Goal: Task Accomplishment & Management: Complete application form

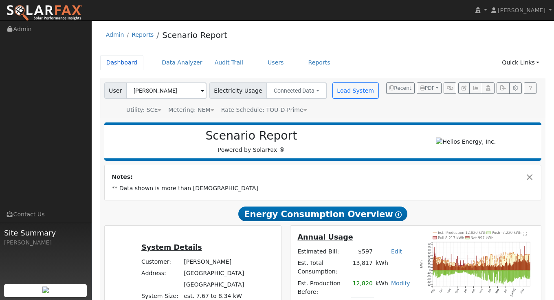
click at [115, 62] on link "Dashboard" at bounding box center [122, 62] width 44 height 15
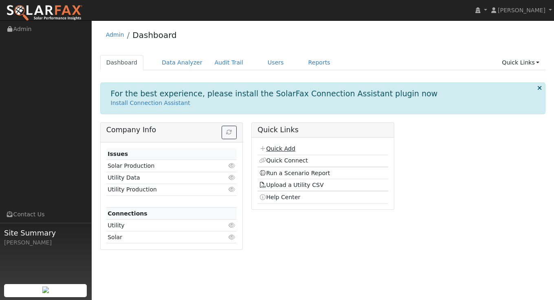
click at [275, 147] on link "Quick Add" at bounding box center [277, 148] width 36 height 7
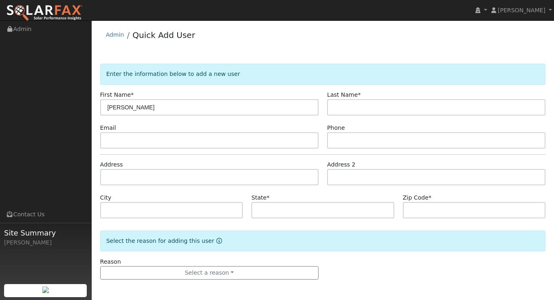
type input "[PERSON_NAME]"
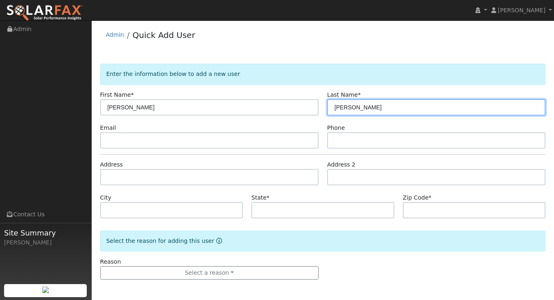
type input "[PERSON_NAME]"
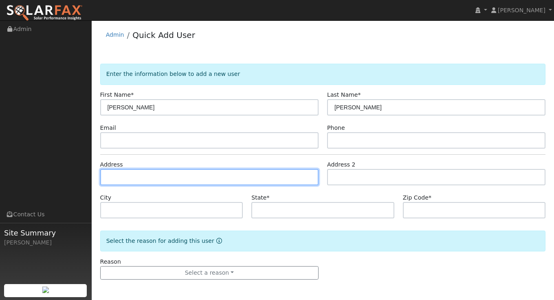
click at [202, 173] on input "text" at bounding box center [209, 177] width 218 height 16
paste input "1309 PACIFIC ST"
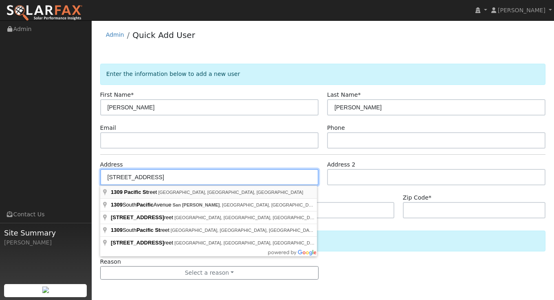
type input "1309 Pacific Street"
type input "Santa Monica"
type input "CA"
type input "90405"
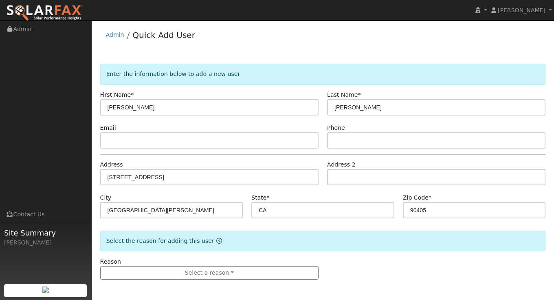
click at [276, 279] on form "Enter the information below to add a new user First Name * Paul Last Name * Rya…" at bounding box center [323, 180] width 446 height 232
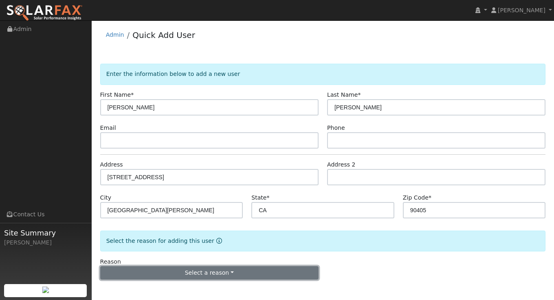
click at [257, 273] on button "Select a reason" at bounding box center [209, 273] width 218 height 14
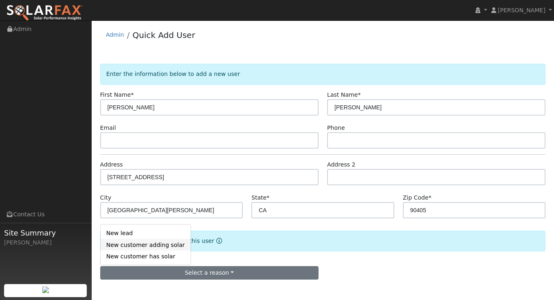
click at [148, 242] on link "New customer adding solar" at bounding box center [146, 244] width 90 height 11
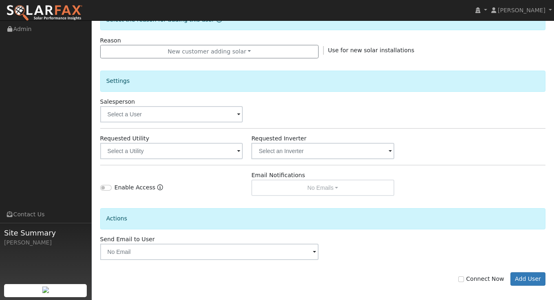
scroll to position [227, 0]
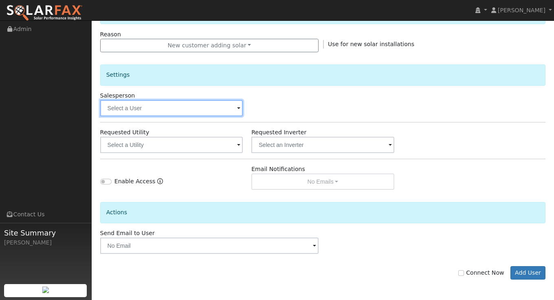
click at [223, 110] on input "text" at bounding box center [171, 108] width 143 height 16
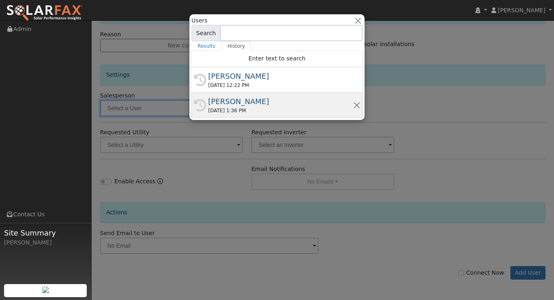
click at [278, 103] on div "Steven Hernandez" at bounding box center [280, 101] width 145 height 11
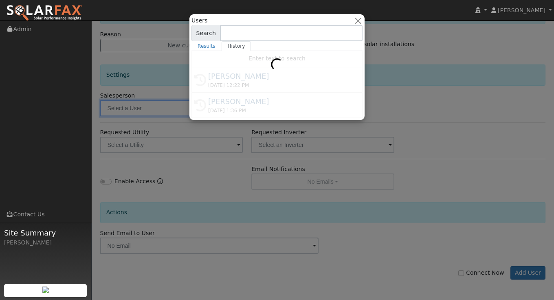
type input "Steven Hernandez"
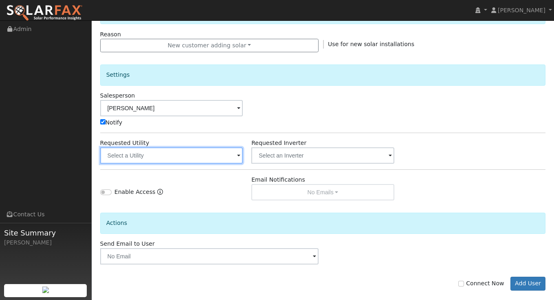
click at [200, 151] on input "text" at bounding box center [171, 155] width 143 height 16
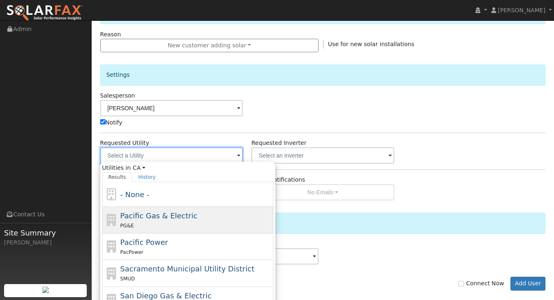
scroll to position [284, 0]
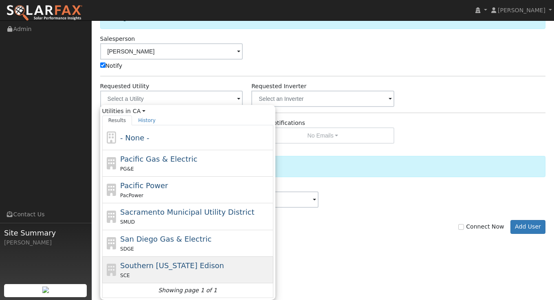
click at [166, 267] on span "Southern California Edison" at bounding box center [172, 265] width 104 height 9
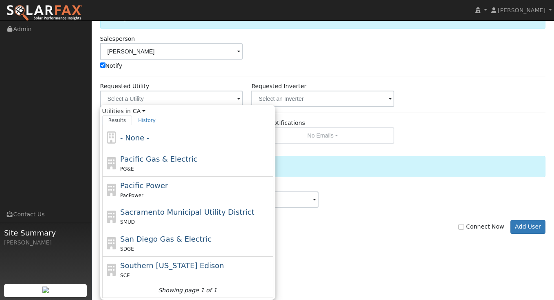
type input "Southern California Edison"
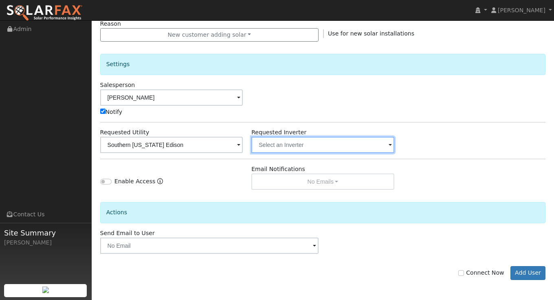
click at [344, 144] on input "text" at bounding box center [322, 145] width 143 height 16
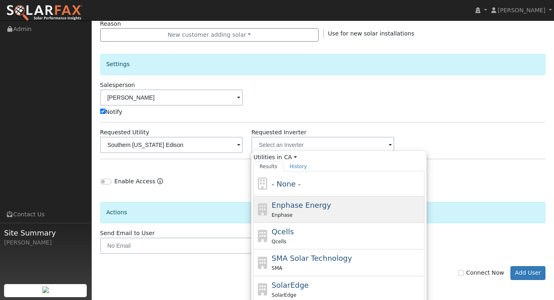
click at [309, 216] on div "Enphase" at bounding box center [347, 214] width 151 height 9
type input "Enphase Energy"
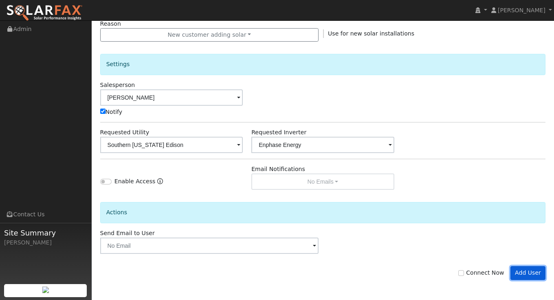
click at [535, 267] on button "Add User" at bounding box center [528, 273] width 35 height 14
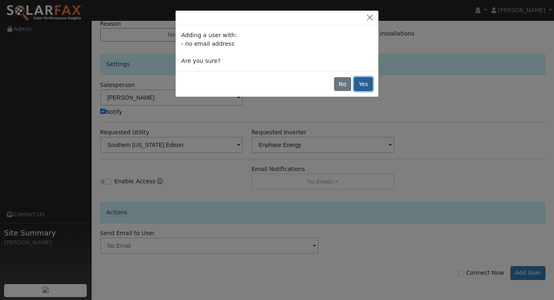
click at [362, 87] on button "Yes" at bounding box center [363, 84] width 19 height 14
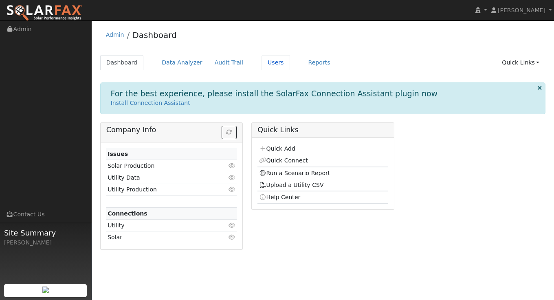
click at [264, 66] on link "Users" at bounding box center [276, 62] width 29 height 15
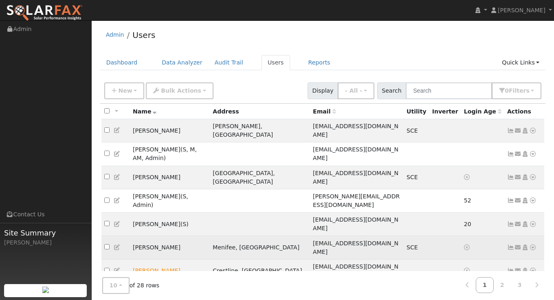
scroll to position [17, 0]
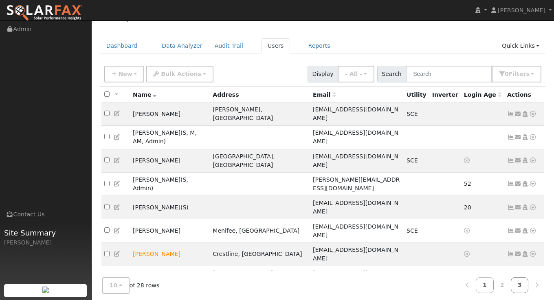
click at [515, 281] on link "3" at bounding box center [520, 285] width 18 height 16
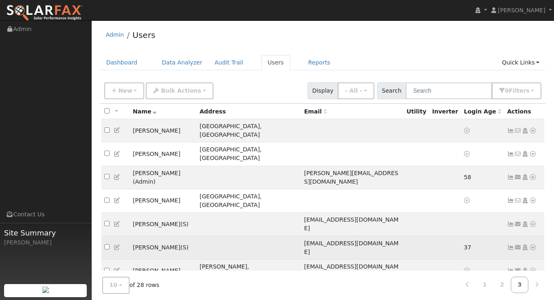
scroll to position [0, 0]
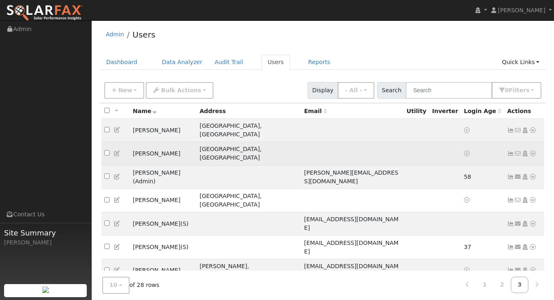
click at [534, 150] on icon at bounding box center [532, 153] width 7 height 6
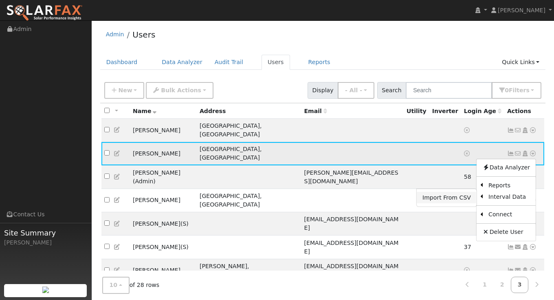
click at [471, 192] on link "Import From CSV" at bounding box center [447, 197] width 60 height 11
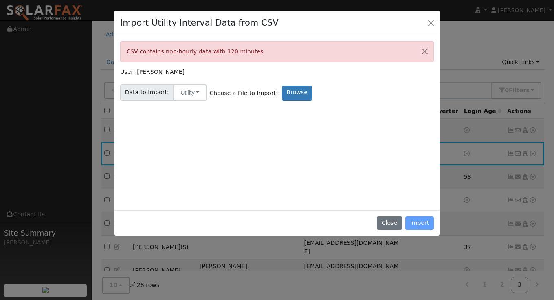
drag, startPoint x: 249, startPoint y: 48, endPoint x: 139, endPoint y: 61, distance: 111.2
click at [139, 61] on div "CSV contains non-hourly data with 120 minutes" at bounding box center [277, 51] width 314 height 21
click at [233, 50] on div "CSV contains non-hourly data with 120 minutes" at bounding box center [277, 51] width 314 height 21
drag, startPoint x: 254, startPoint y: 55, endPoint x: 123, endPoint y: 44, distance: 131.2
click at [123, 44] on div "CSV contains non-hourly data with 120 minutes" at bounding box center [277, 51] width 314 height 21
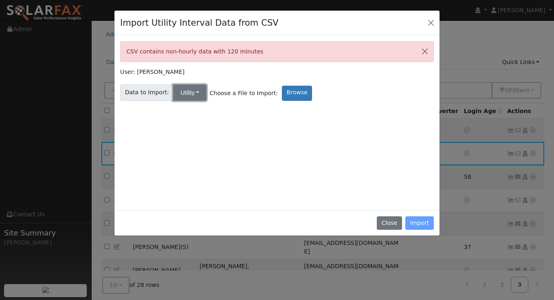
click at [190, 93] on button "Utility" at bounding box center [189, 92] width 33 height 16
click at [198, 108] on link "Utility" at bounding box center [198, 110] width 57 height 11
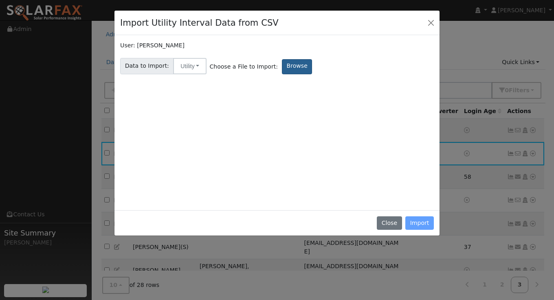
click at [285, 70] on label "Browse" at bounding box center [297, 66] width 30 height 15
click at [0, 0] on input "Browse" at bounding box center [0, 0] width 0 height 0
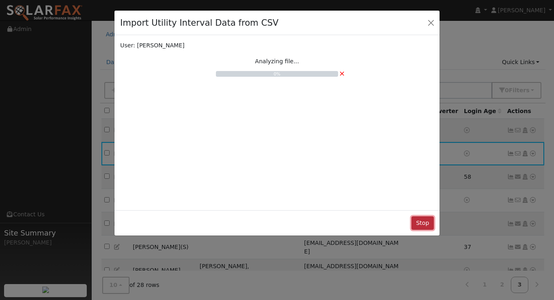
click at [421, 227] on button "Stop" at bounding box center [423, 223] width 22 height 14
click at [425, 222] on button "Stop" at bounding box center [423, 223] width 22 height 14
click at [344, 72] on span "×" at bounding box center [342, 73] width 6 height 9
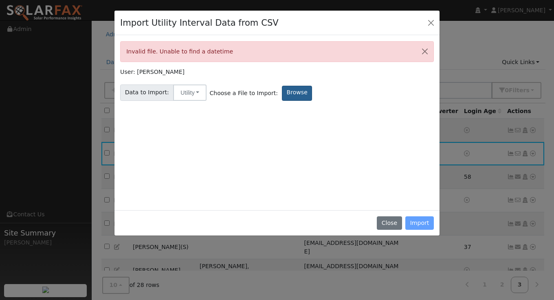
click at [293, 95] on label "Browse" at bounding box center [297, 93] width 30 height 15
click at [0, 0] on input "Browse" at bounding box center [0, 0] width 0 height 0
click at [387, 225] on button "Close" at bounding box center [389, 223] width 25 height 14
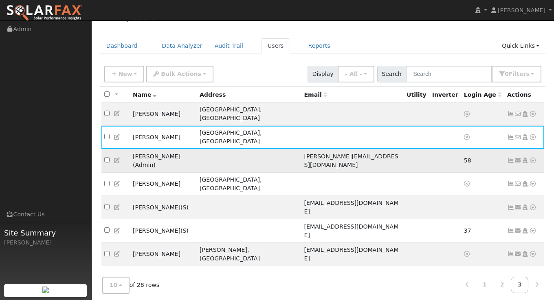
scroll to position [0, 0]
